Goal: Feedback & Contribution: Contribute content

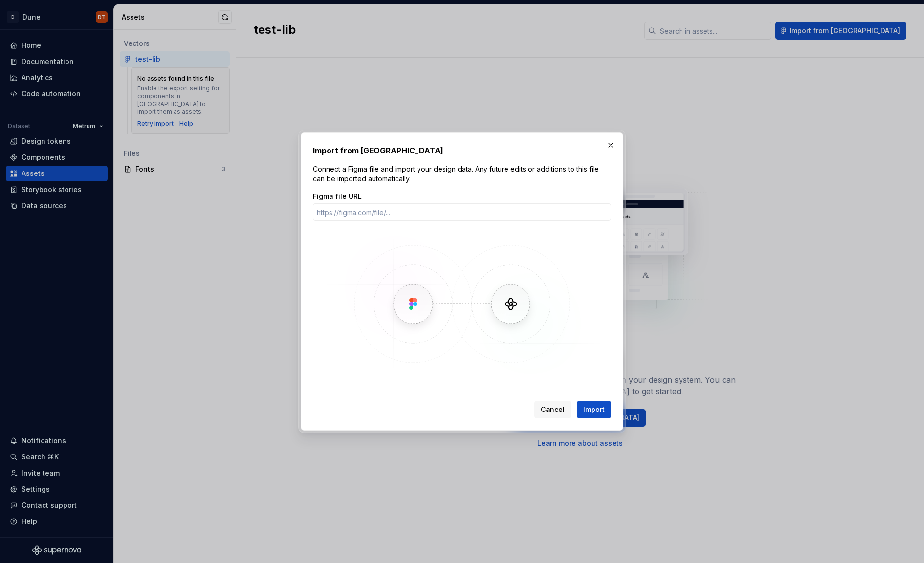
drag, startPoint x: 36, startPoint y: 177, endPoint x: 63, endPoint y: 174, distance: 27.0
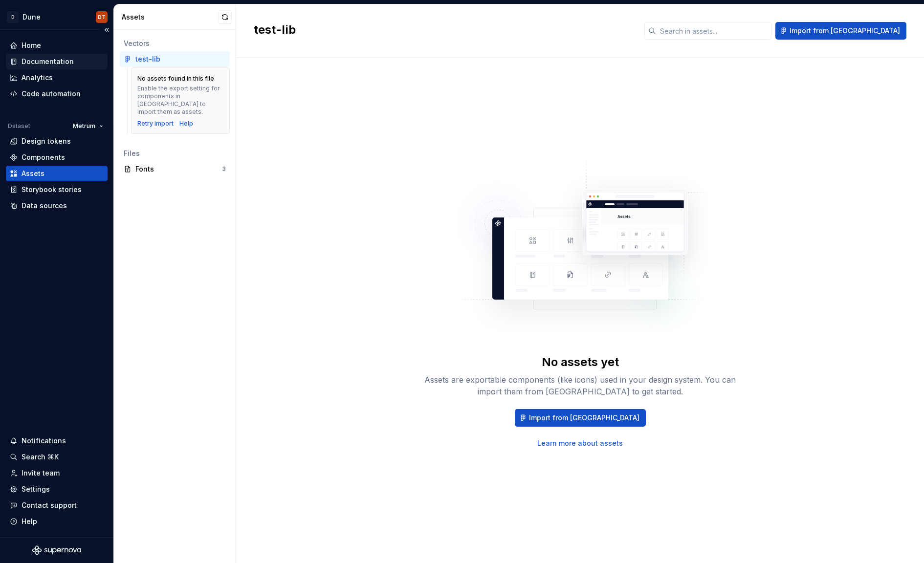
drag, startPoint x: 54, startPoint y: 63, endPoint x: 63, endPoint y: 63, distance: 9.3
click at [54, 63] on div "Documentation" at bounding box center [48, 62] width 52 height 10
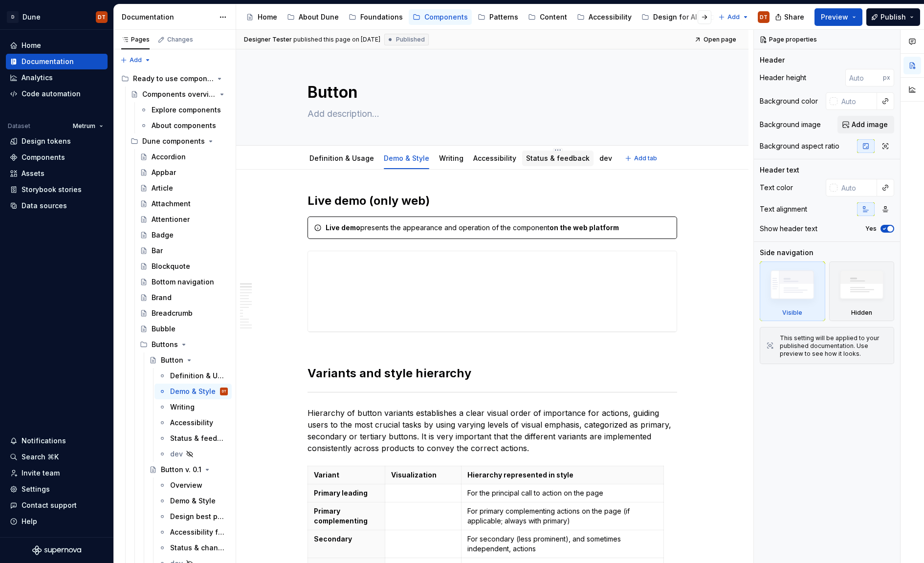
click at [545, 160] on link "Status & feedback" at bounding box center [558, 158] width 64 height 8
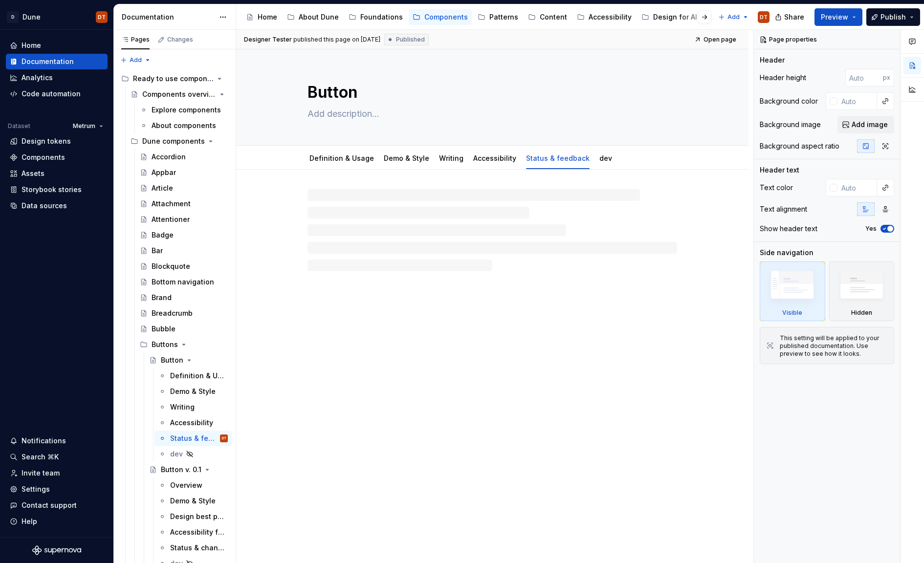
type textarea "*"
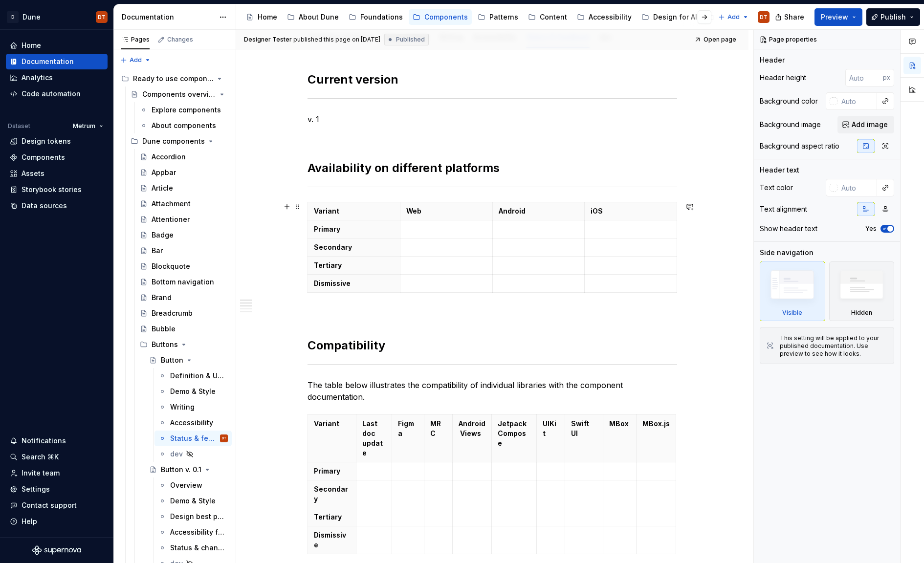
scroll to position [43, 0]
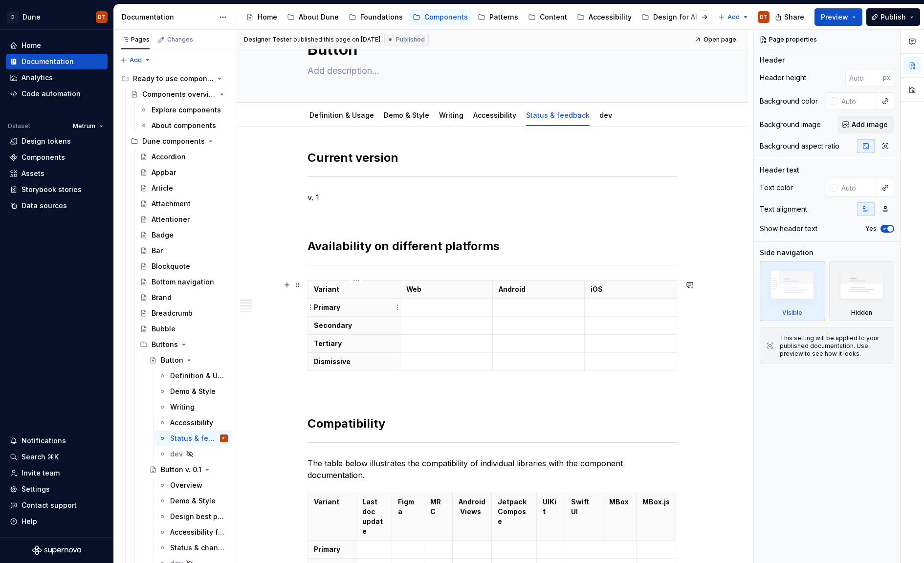
drag, startPoint x: 336, startPoint y: 311, endPoint x: 342, endPoint y: 310, distance: 5.6
click at [336, 311] on p "Primary" at bounding box center [354, 308] width 80 height 10
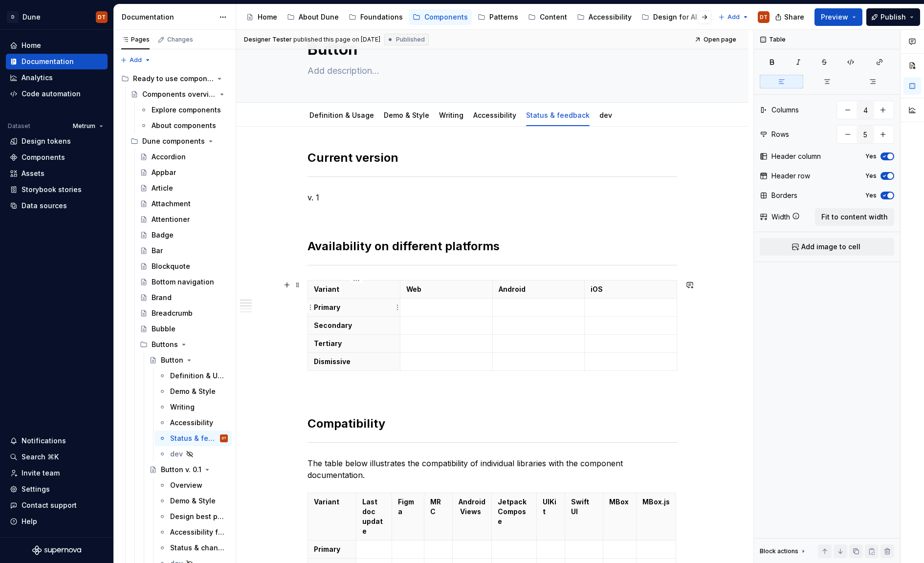
click at [344, 309] on p "Primary" at bounding box center [354, 308] width 80 height 10
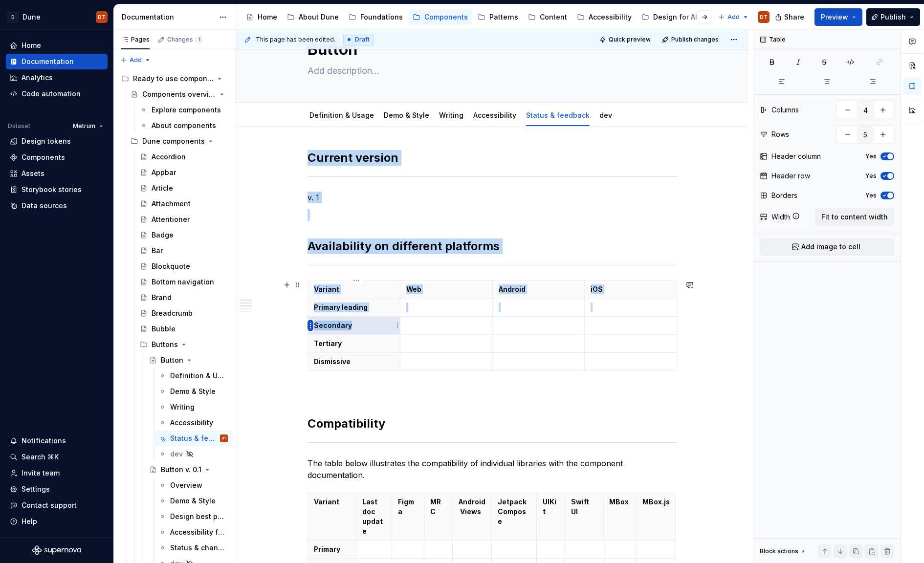
drag, startPoint x: 359, startPoint y: 326, endPoint x: 309, endPoint y: 326, distance: 50.3
click at [309, 326] on body "D Dune DT Home Documentation Analytics Code automation Dataset Metrum Design to…" at bounding box center [462, 281] width 924 height 563
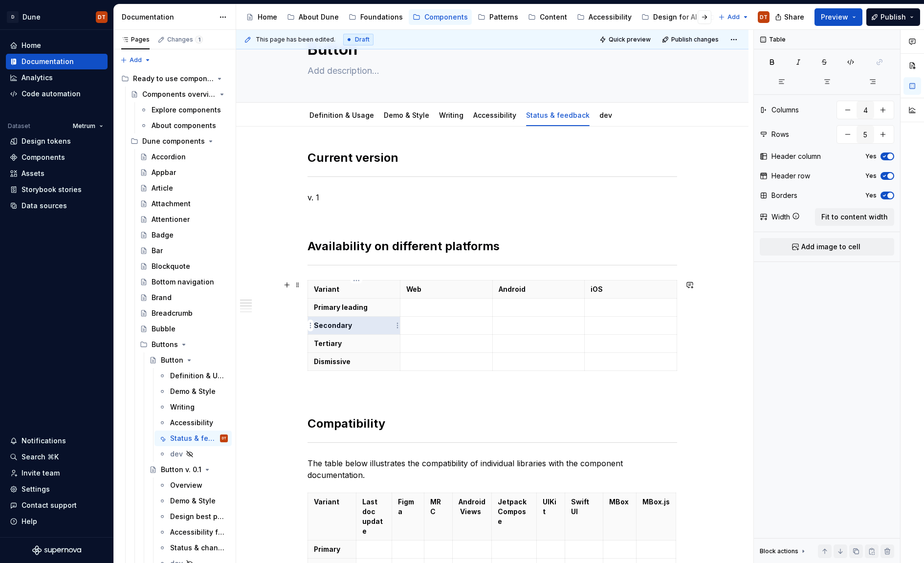
click at [359, 324] on p "Secondary" at bounding box center [354, 326] width 80 height 10
drag, startPoint x: 363, startPoint y: 327, endPoint x: 318, endPoint y: 327, distance: 45.5
click at [318, 327] on p "Secondary" at bounding box center [354, 326] width 80 height 10
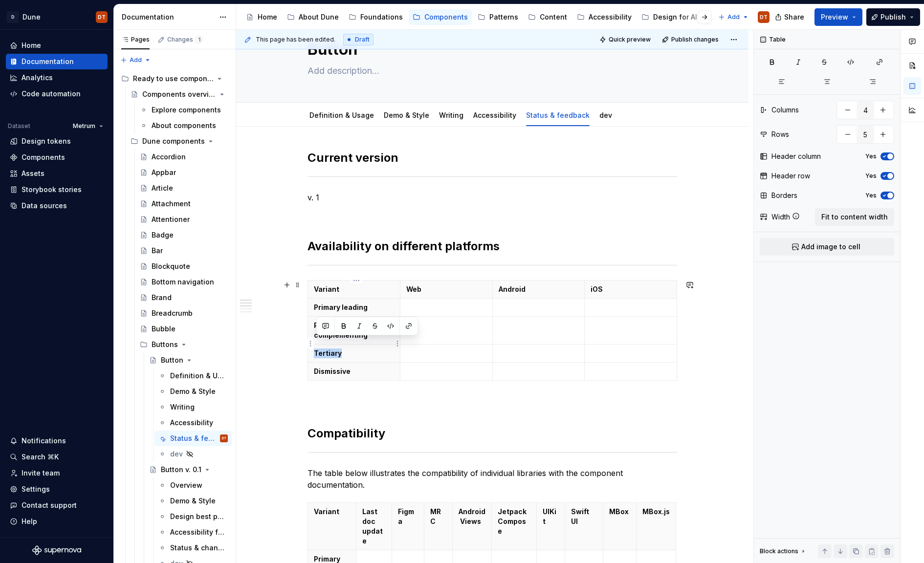
drag, startPoint x: 344, startPoint y: 344, endPoint x: 317, endPoint y: 345, distance: 26.9
click at [317, 348] on p "Tertiary" at bounding box center [354, 353] width 80 height 10
drag, startPoint x: 355, startPoint y: 358, endPoint x: 316, endPoint y: 360, distance: 39.1
click at [316, 367] on p "Dismissive" at bounding box center [354, 372] width 80 height 10
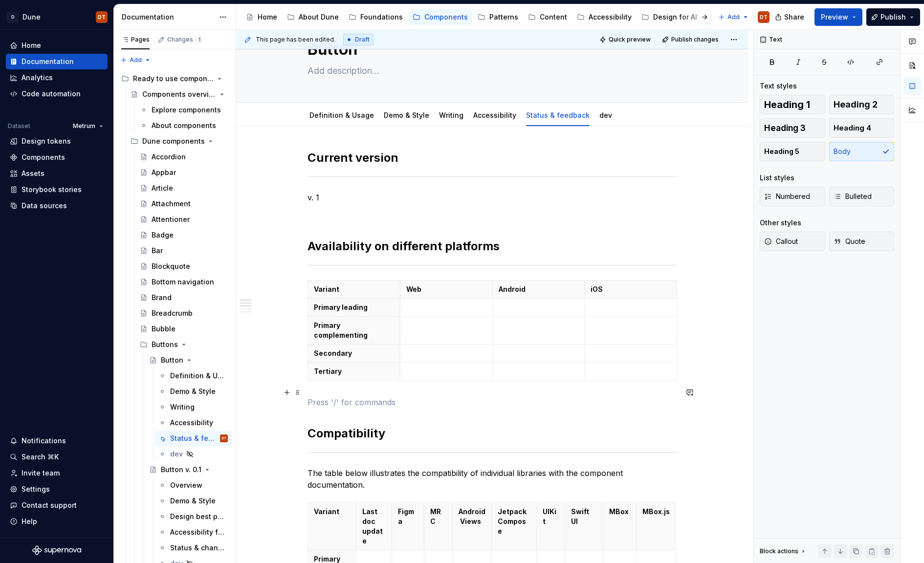
click at [355, 396] on p at bounding box center [492, 402] width 370 height 12
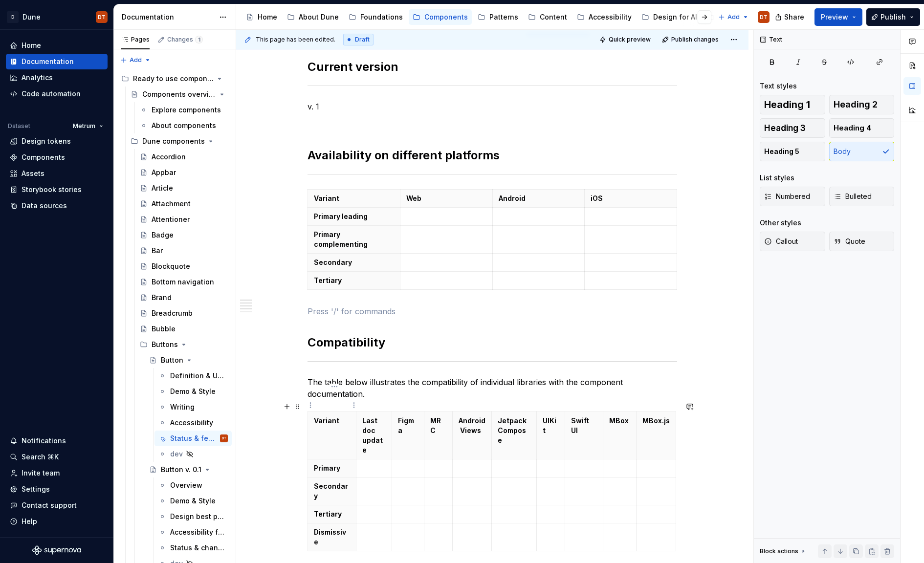
scroll to position [161, 0]
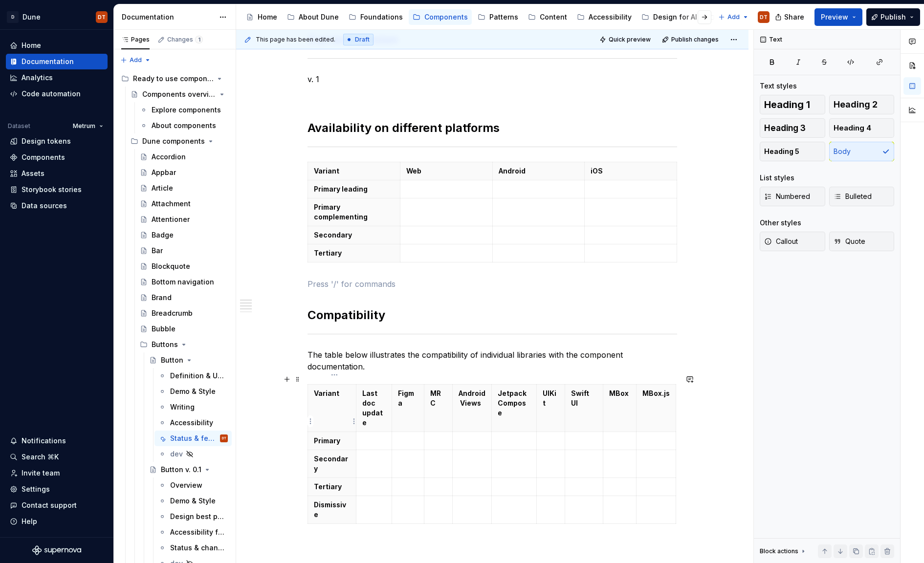
click at [341, 436] on p "Primary" at bounding box center [332, 441] width 36 height 10
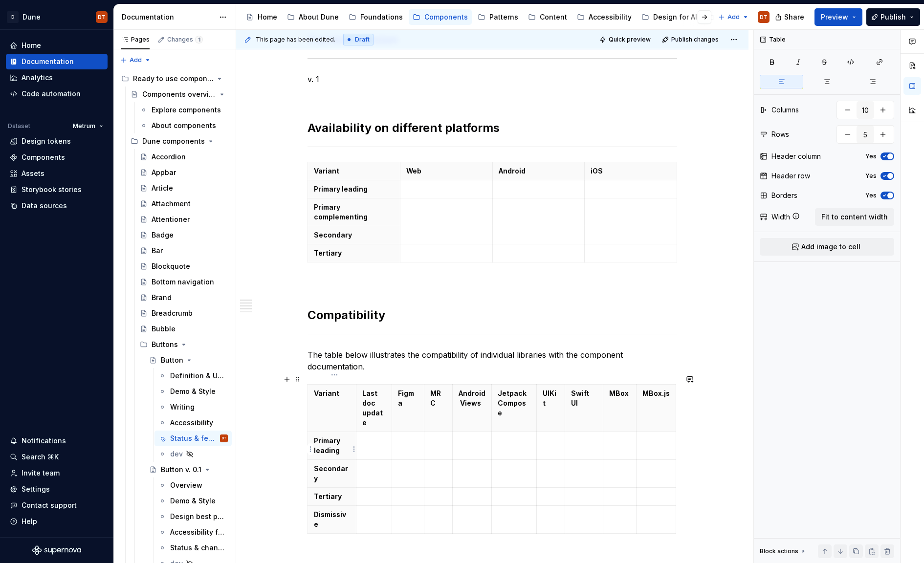
drag, startPoint x: 348, startPoint y: 448, endPoint x: 333, endPoint y: 454, distance: 16.2
click at [343, 464] on p "Secondary" at bounding box center [332, 474] width 36 height 20
drag, startPoint x: 343, startPoint y: 487, endPoint x: 317, endPoint y: 489, distance: 26.0
click at [318, 501] on p "Tertiary" at bounding box center [332, 506] width 36 height 10
click at [332, 529] on p "Dismissive" at bounding box center [332, 539] width 36 height 20
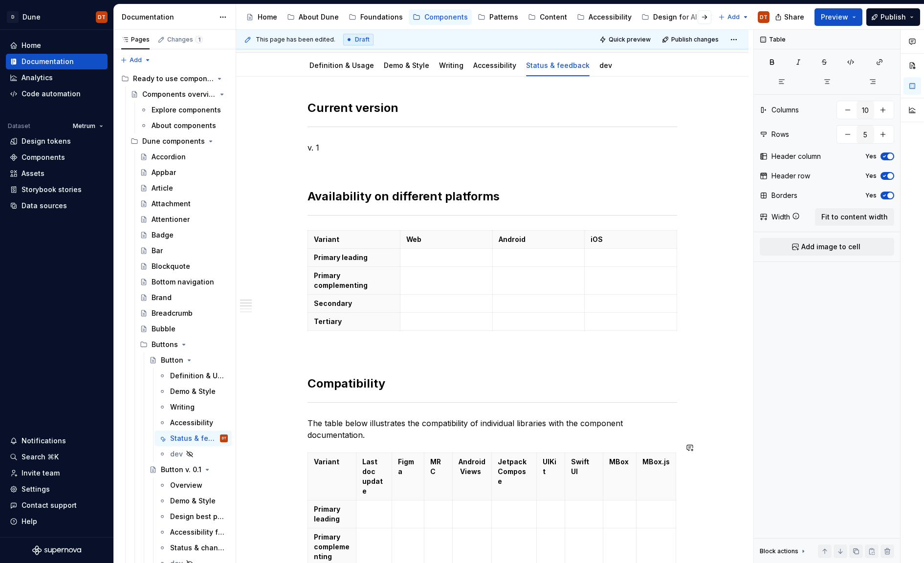
scroll to position [0, 0]
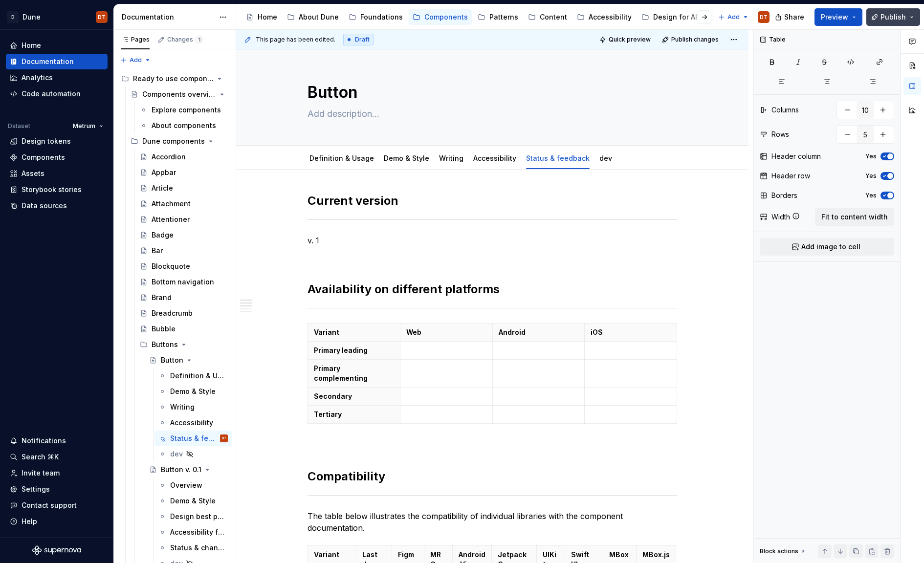
click at [890, 18] on span "Publish" at bounding box center [892, 17] width 25 height 10
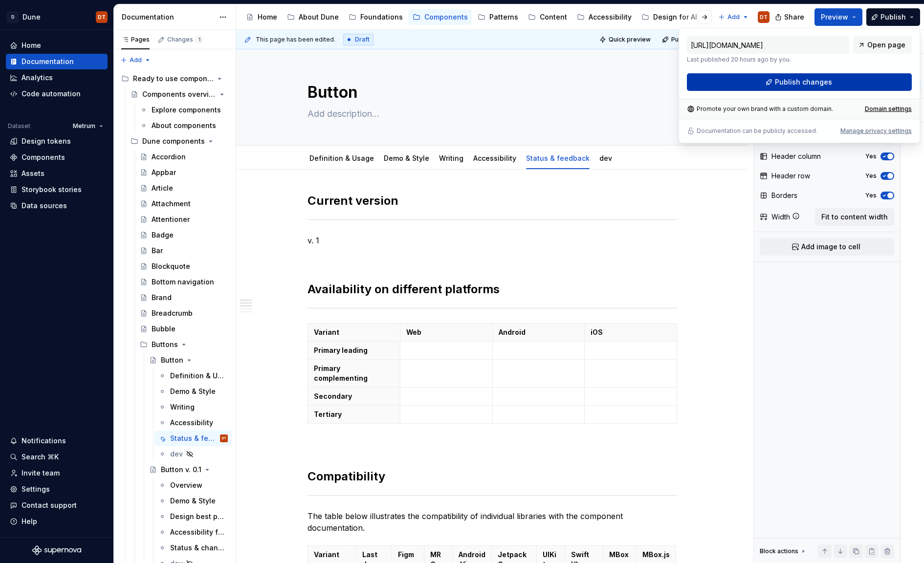
click at [831, 86] on button "Publish changes" at bounding box center [799, 82] width 225 height 18
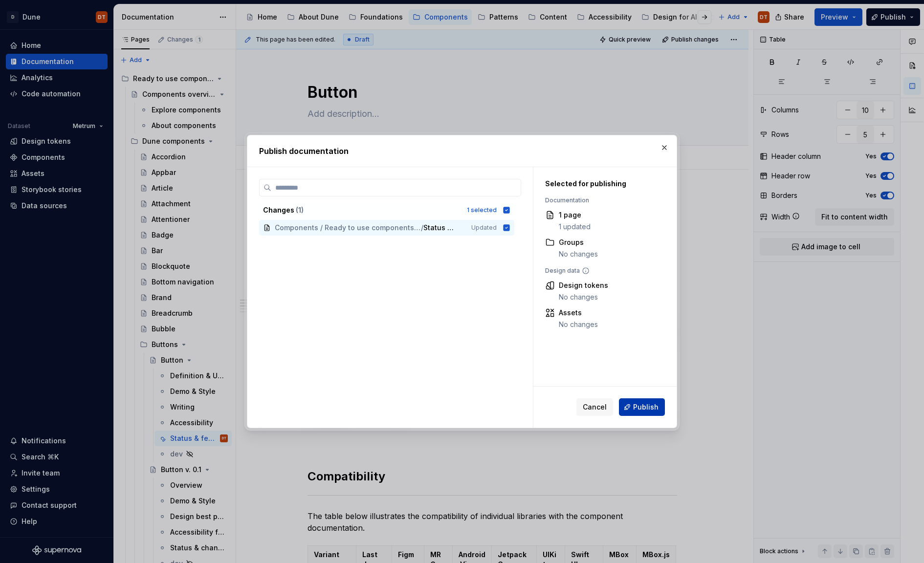
click at [632, 408] on button "Publish" at bounding box center [642, 407] width 46 height 18
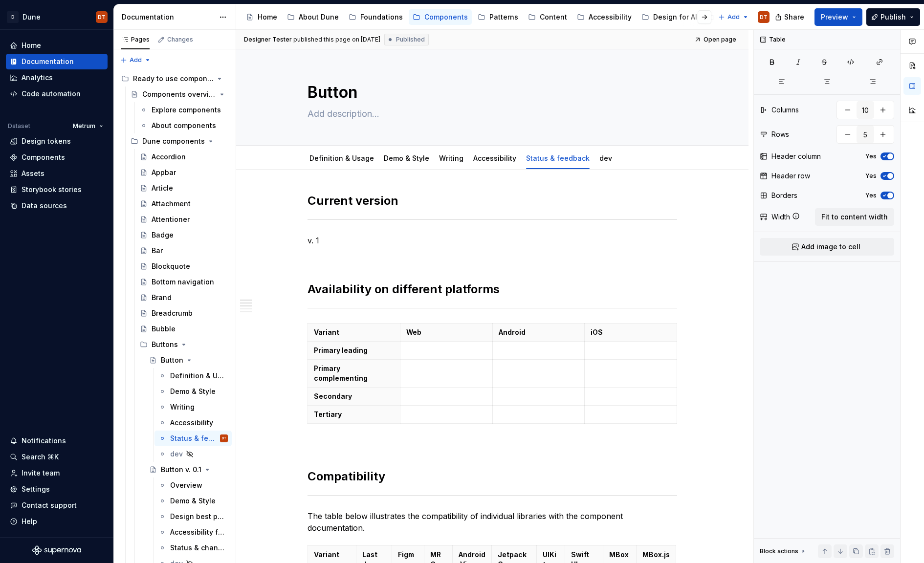
type textarea "*"
